Goal: Task Accomplishment & Management: Manage account settings

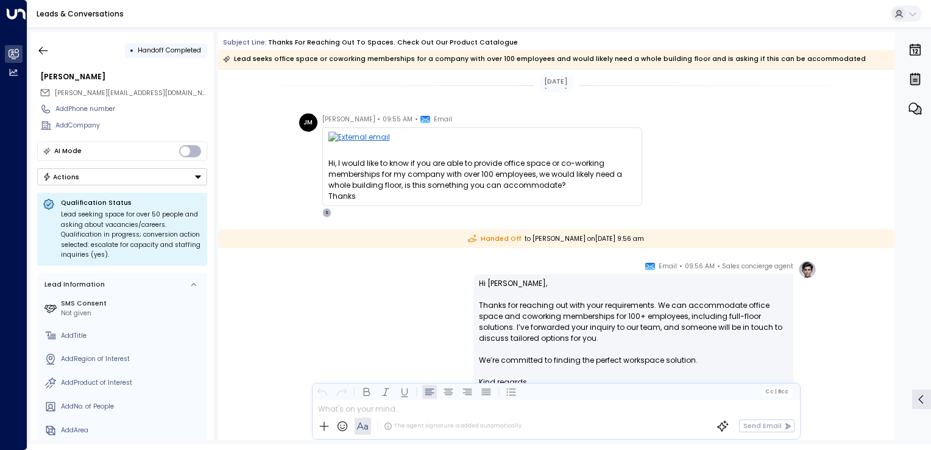
scroll to position [126, 0]
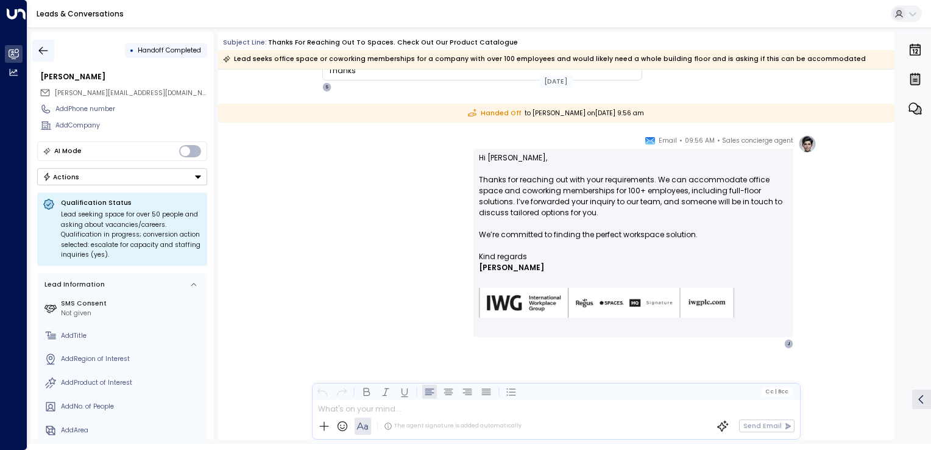
click at [44, 56] on icon "button" at bounding box center [43, 50] width 12 height 12
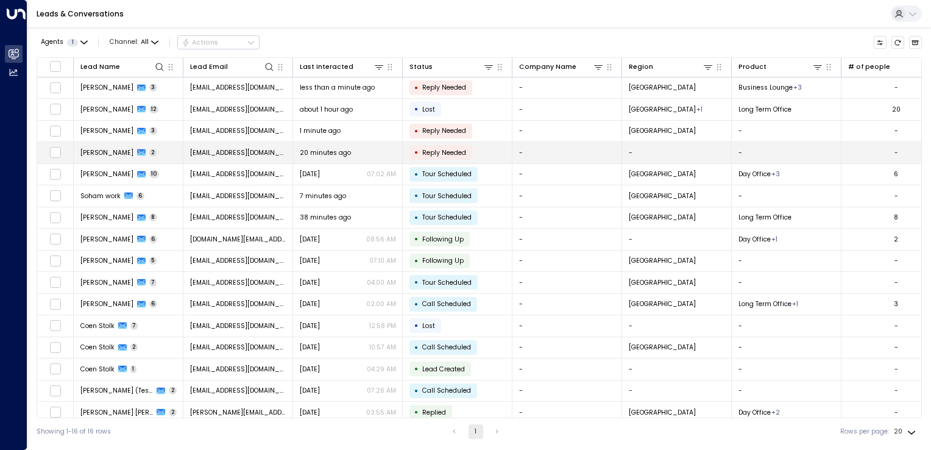
scroll to position [6, 0]
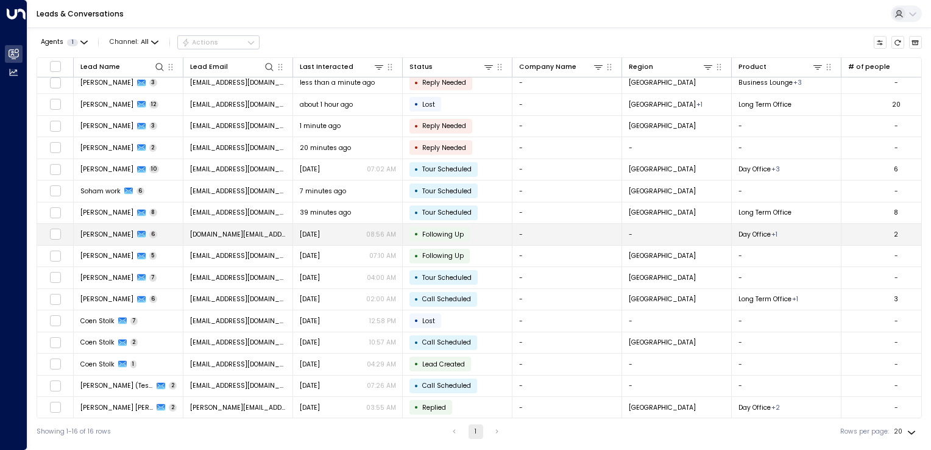
scroll to position [6, 0]
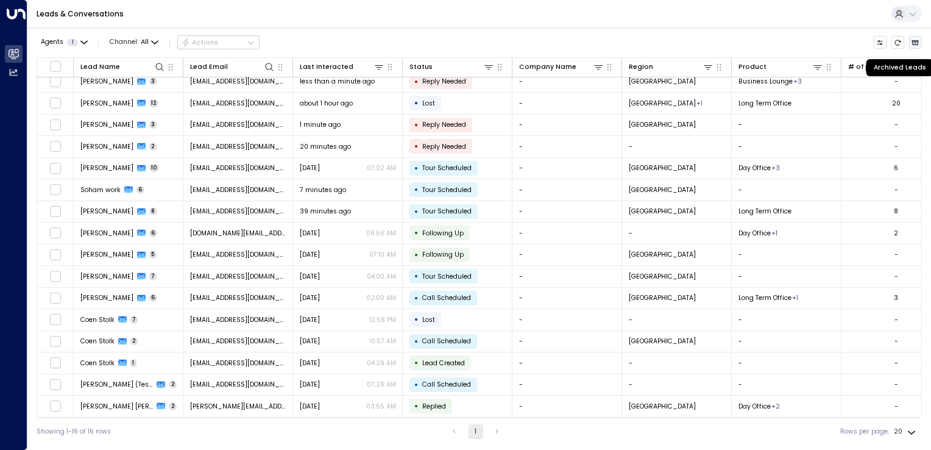
click at [917, 48] on button "Archived Leads" at bounding box center [915, 42] width 13 height 13
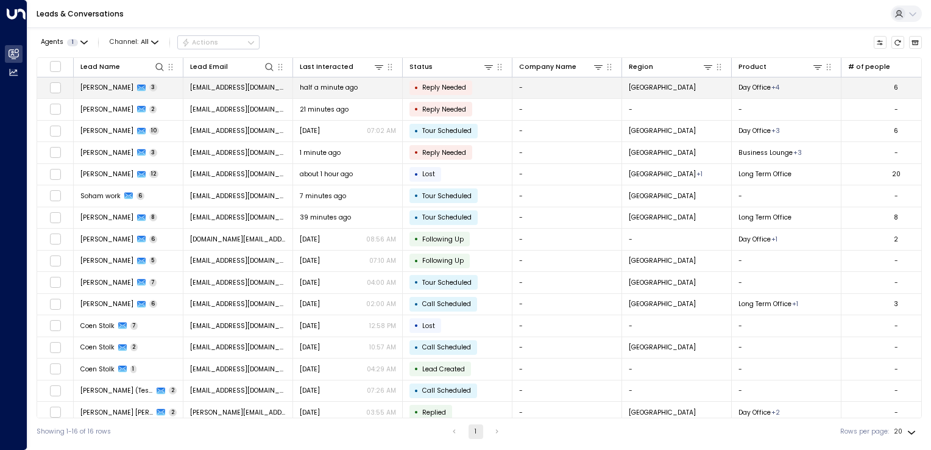
click at [213, 91] on span "rheakhanna2022@gmail.com" at bounding box center [238, 87] width 96 height 9
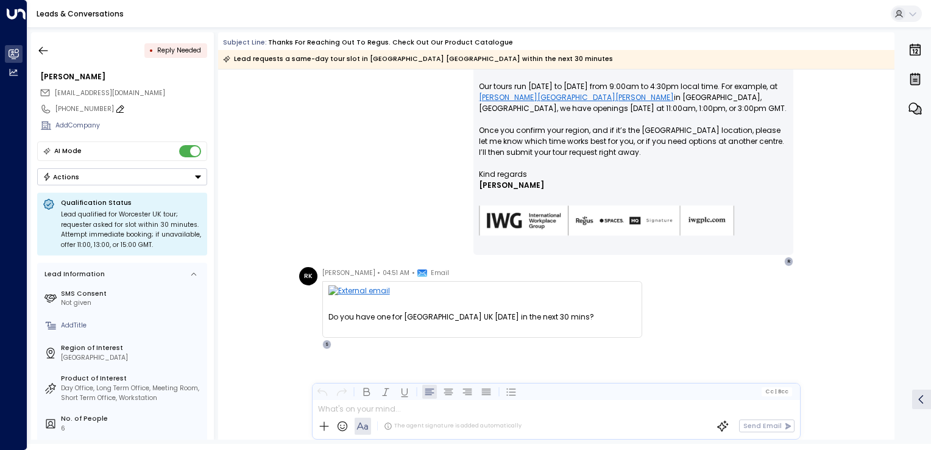
scroll to position [232, 0]
click at [46, 50] on icon "button" at bounding box center [43, 50] width 9 height 8
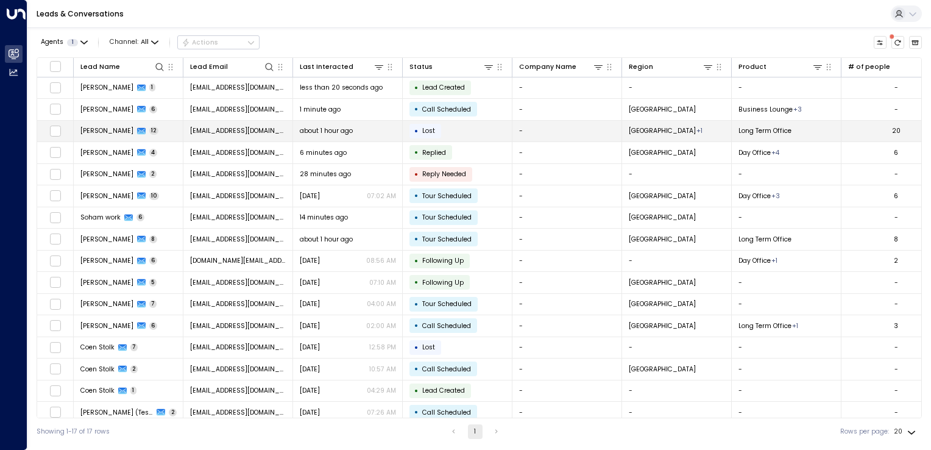
click at [199, 131] on span "singh.yuvraj2006@gmail.com" at bounding box center [238, 130] width 96 height 9
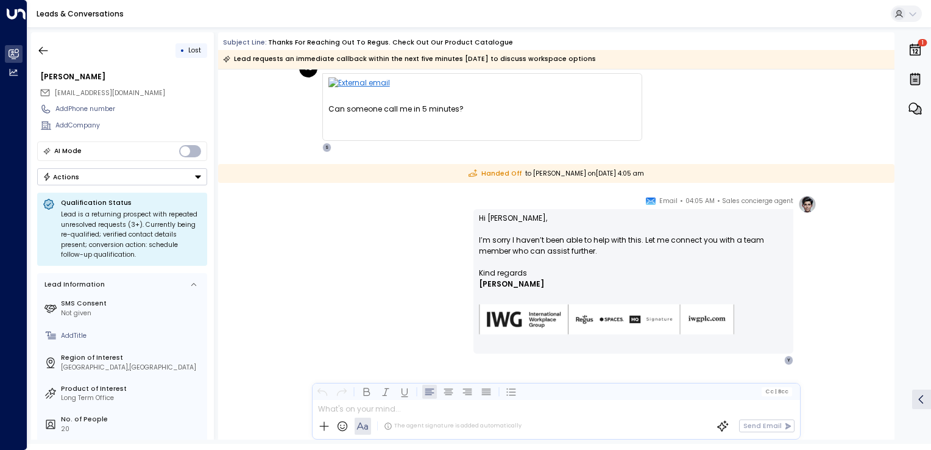
scroll to position [1939, 0]
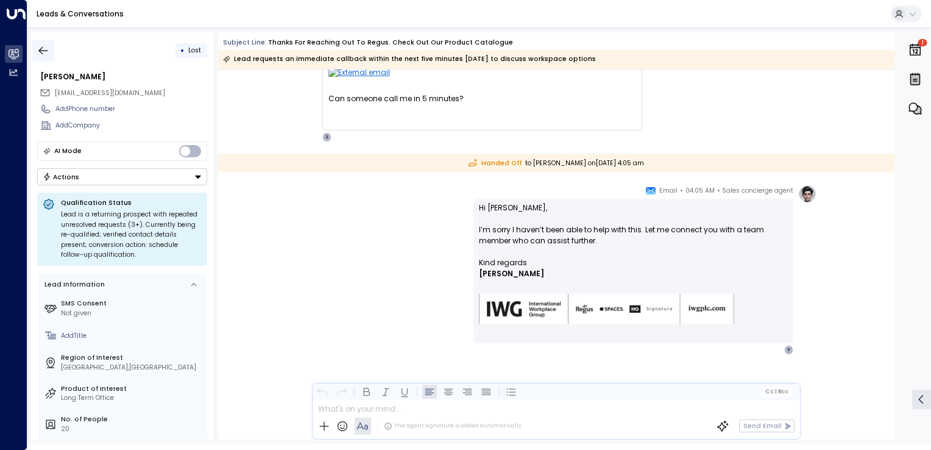
click at [43, 55] on icon "button" at bounding box center [43, 50] width 12 height 12
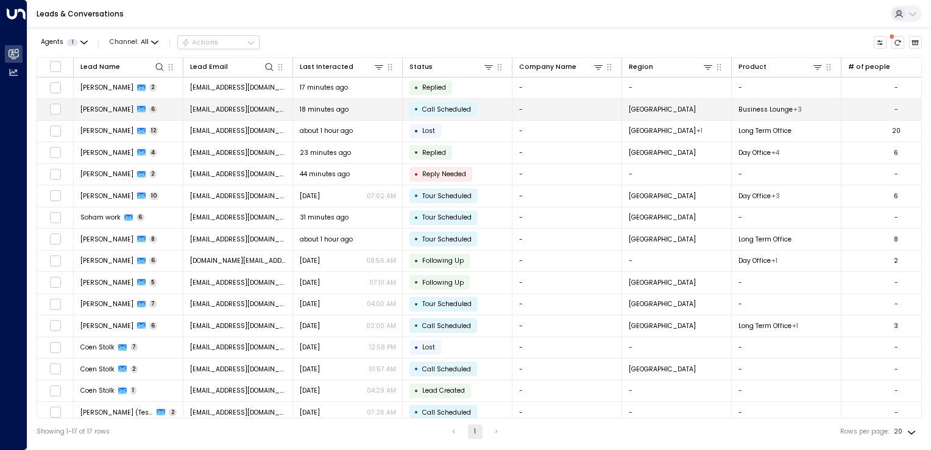
click at [226, 112] on span "singh.yuvraj2006@gmail.com" at bounding box center [238, 109] width 96 height 9
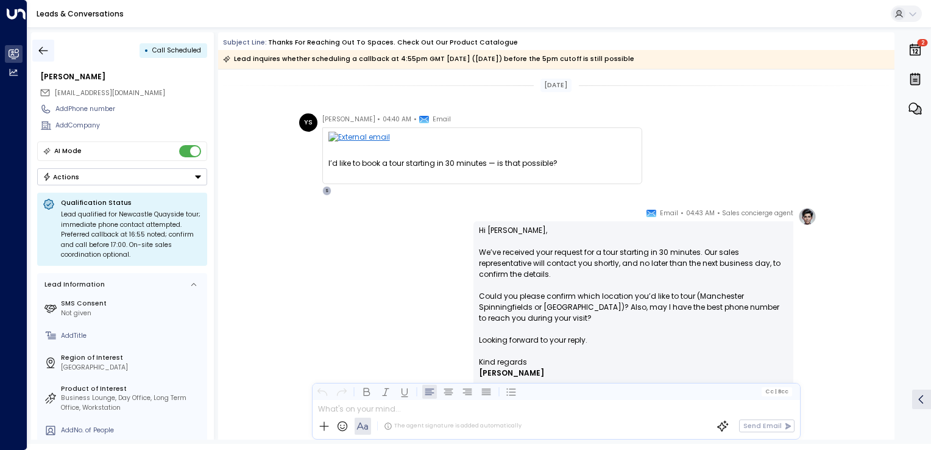
click at [52, 51] on button "button" at bounding box center [43, 51] width 22 height 22
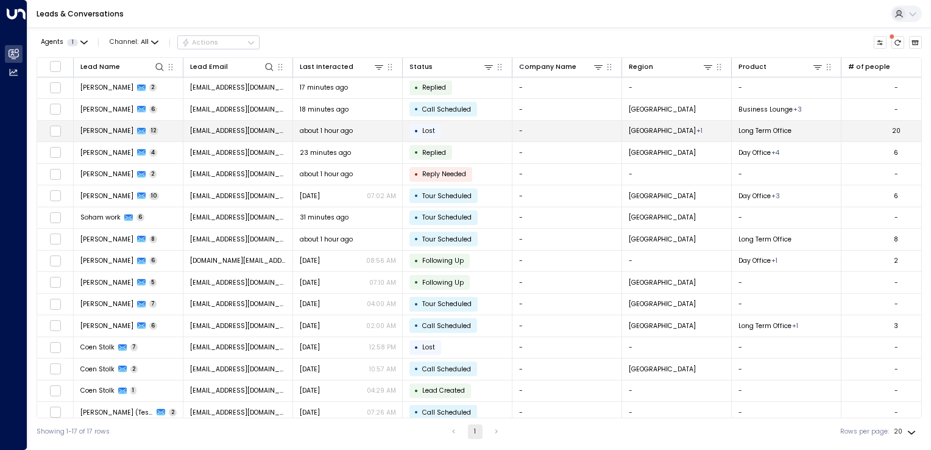
click at [241, 133] on span "singh.yuvraj2006@gmail.com" at bounding box center [238, 130] width 96 height 9
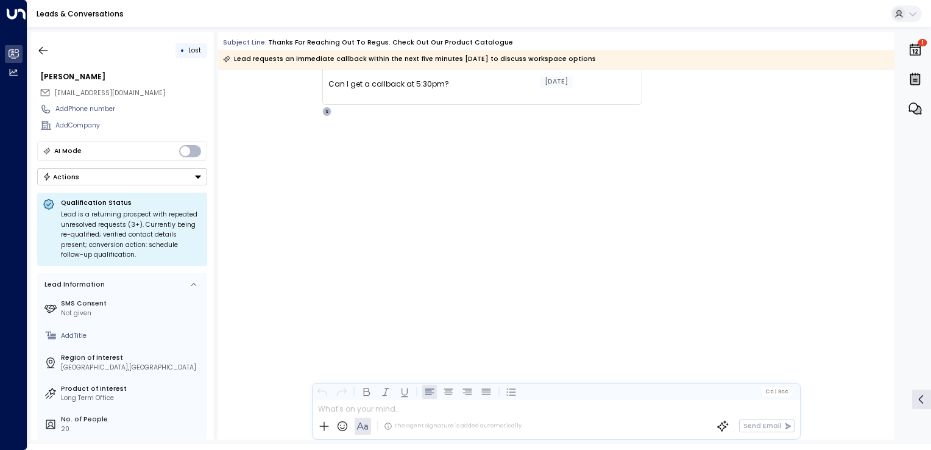
scroll to position [970, 0]
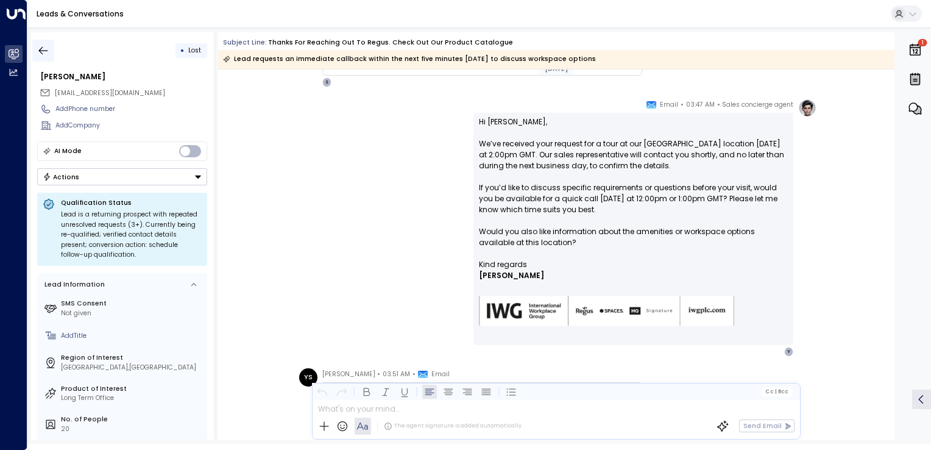
click at [42, 48] on icon "button" at bounding box center [43, 50] width 12 height 12
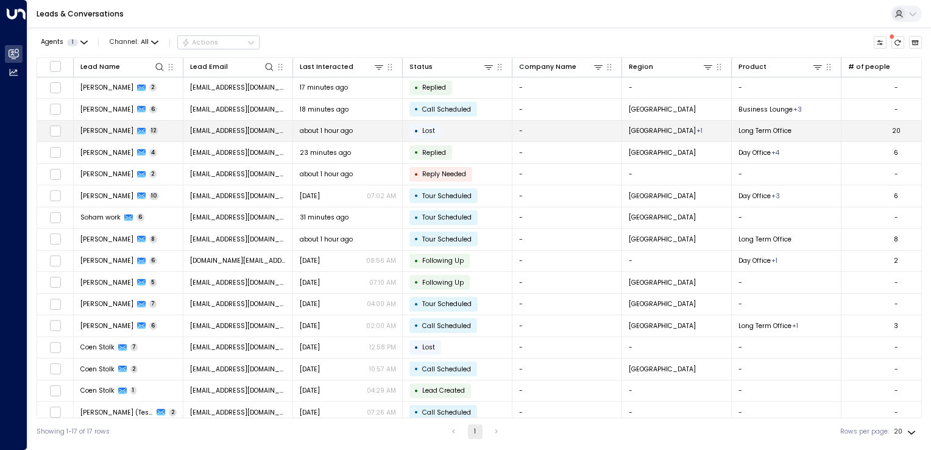
click at [222, 129] on span "singh.yuvraj2006@gmail.com" at bounding box center [238, 130] width 96 height 9
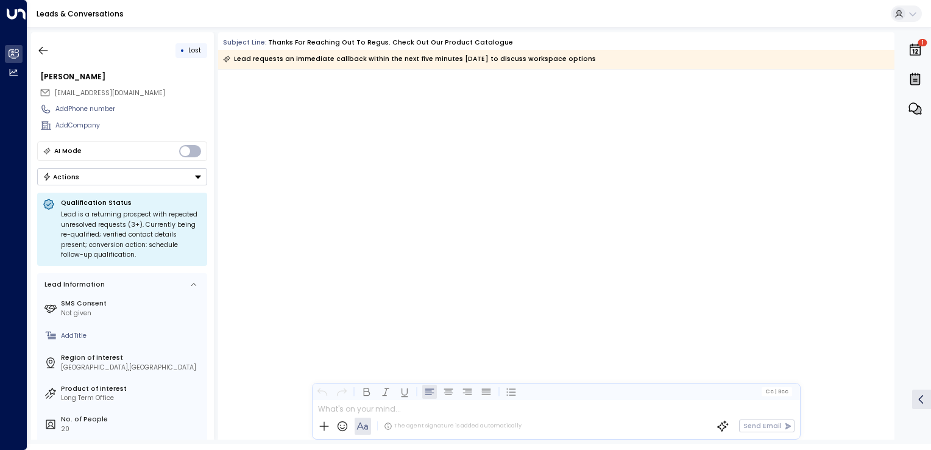
scroll to position [2710, 0]
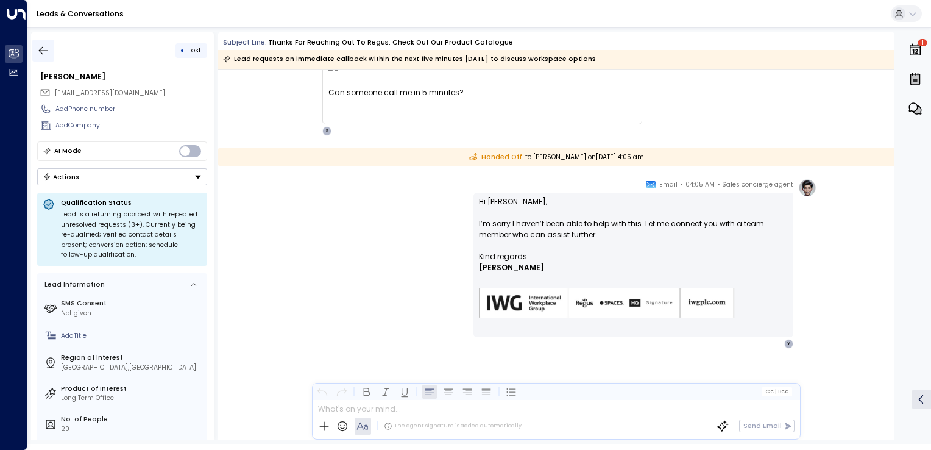
click at [40, 45] on icon "button" at bounding box center [43, 50] width 12 height 12
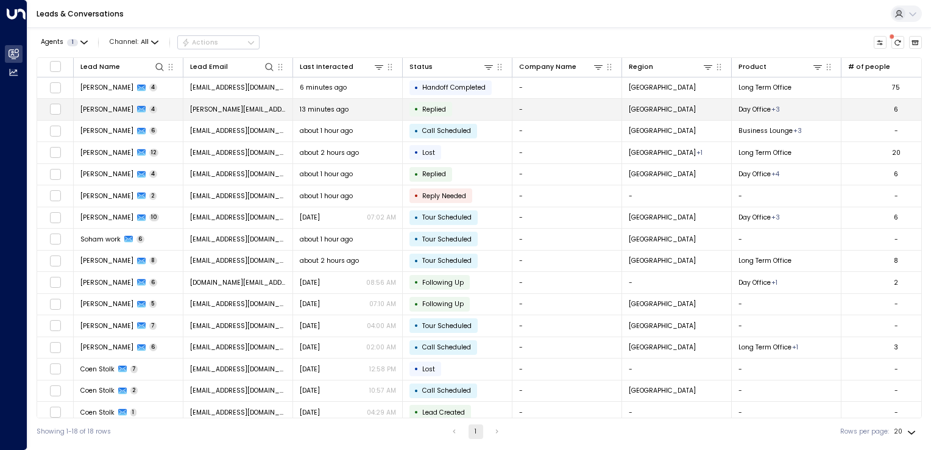
click at [217, 104] on td "jenny.mcdarmid99@outlook.com" at bounding box center [238, 109] width 110 height 21
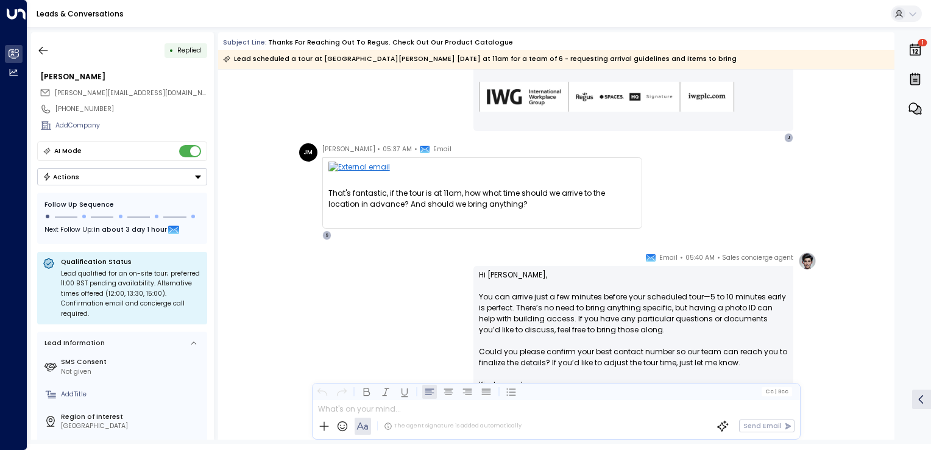
scroll to position [519, 0]
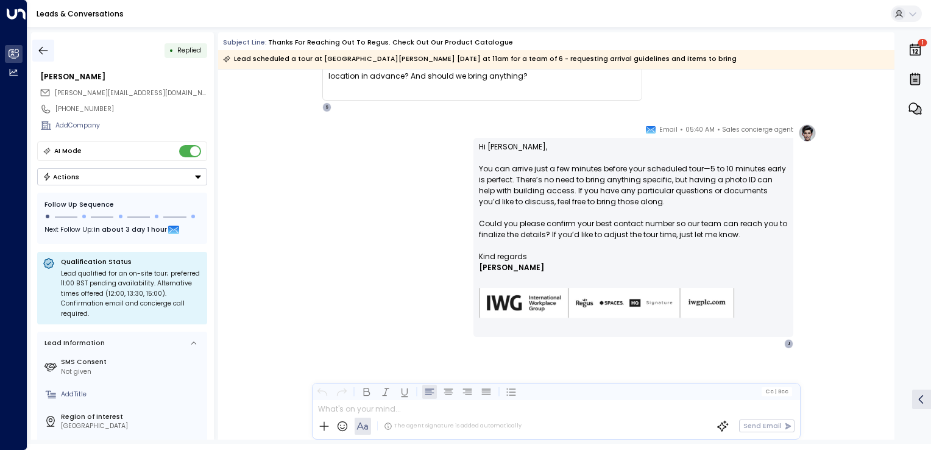
click at [48, 51] on icon "button" at bounding box center [43, 50] width 12 height 12
